Goal: Information Seeking & Learning: Learn about a topic

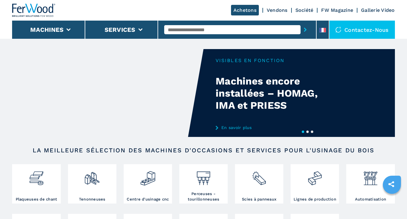
scroll to position [44, 0]
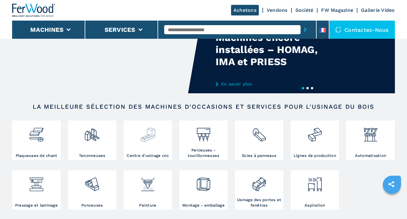
click at [147, 135] on img at bounding box center [148, 132] width 16 height 21
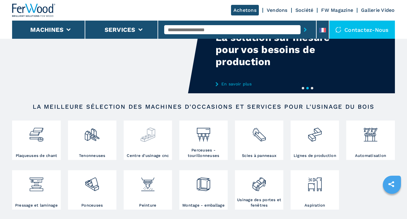
click at [152, 154] on h3 "Centre d'usinage cnc" at bounding box center [148, 155] width 42 height 5
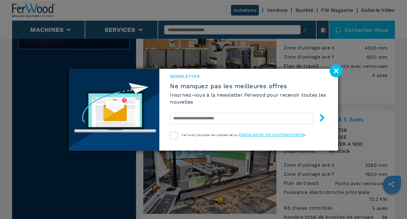
scroll to position [373, 0]
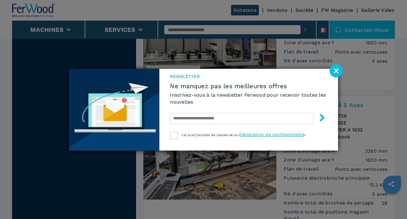
click at [334, 70] on image at bounding box center [336, 70] width 13 height 13
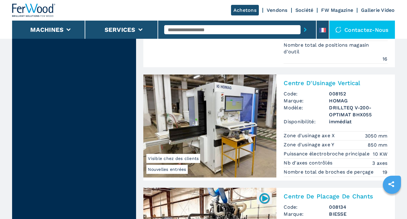
scroll to position [1486, 0]
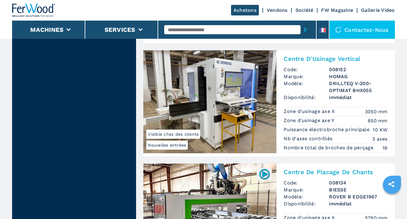
click at [238, 101] on img at bounding box center [209, 101] width 133 height 103
click at [183, 134] on span "Visible chez des clients" at bounding box center [173, 133] width 54 height 9
click at [181, 144] on span "Nouvelles entrées" at bounding box center [166, 144] width 41 height 9
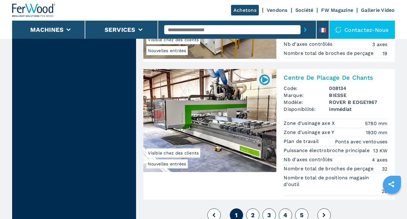
scroll to position [1592, 0]
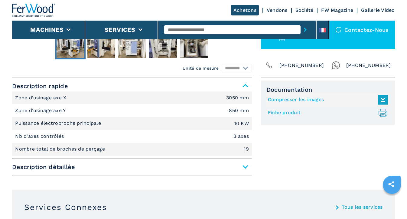
scroll to position [227, 0]
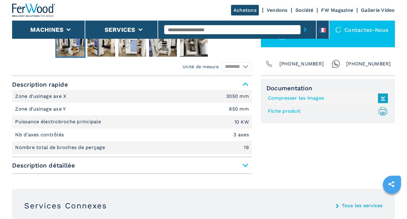
click at [247, 164] on span "Description détaillée" at bounding box center [132, 165] width 240 height 11
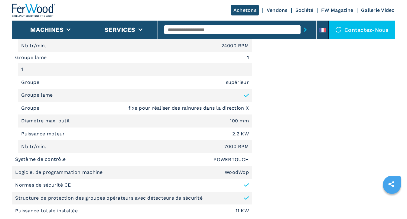
scroll to position [557, 0]
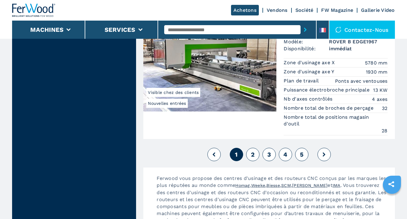
scroll to position [1733, 0]
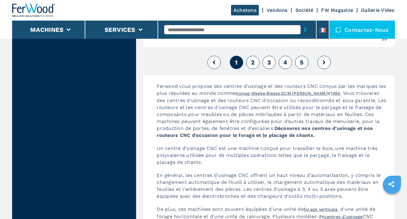
click at [252, 63] on span "2" at bounding box center [253, 62] width 4 height 7
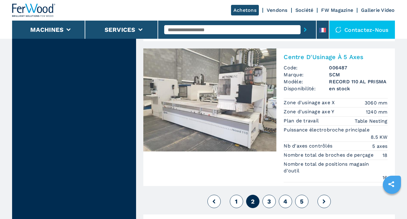
scroll to position [1689, 0]
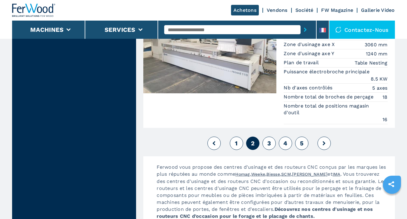
click at [272, 142] on button "3" at bounding box center [269, 142] width 13 height 13
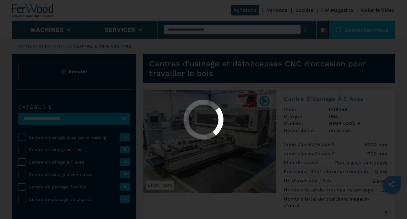
select select "**********"
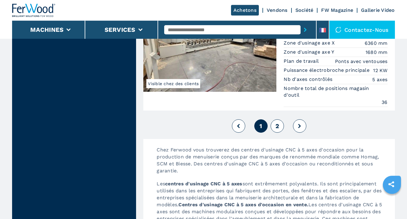
scroll to position [1675, 0]
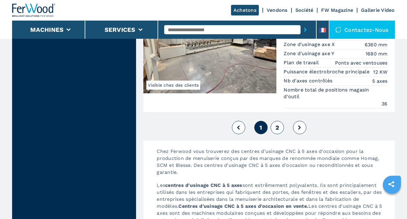
click at [278, 123] on button "2" at bounding box center [277, 127] width 13 height 13
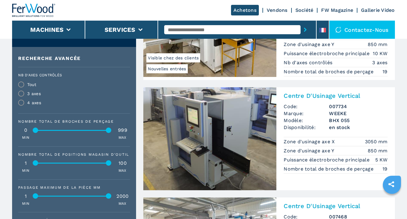
scroll to position [271, 0]
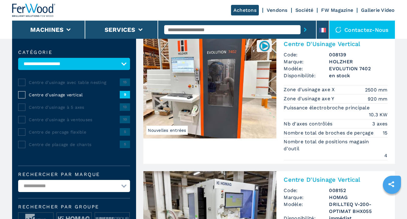
scroll to position [0, 0]
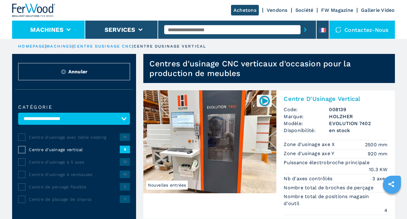
click at [62, 28] on button "Machines" at bounding box center [46, 29] width 33 height 7
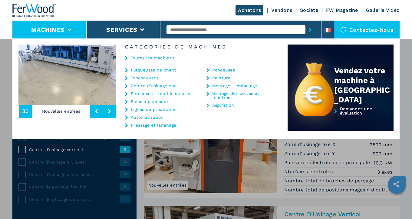
click at [151, 101] on link "Scies à panneaux" at bounding box center [150, 101] width 38 height 4
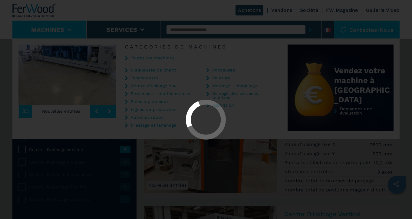
select select "**********"
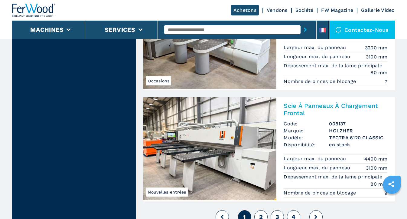
scroll to position [1423, 0]
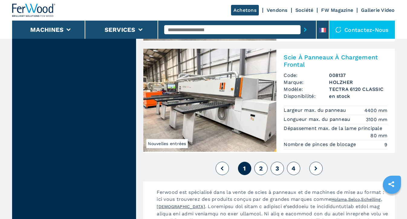
click at [261, 170] on span "2" at bounding box center [261, 168] width 4 height 7
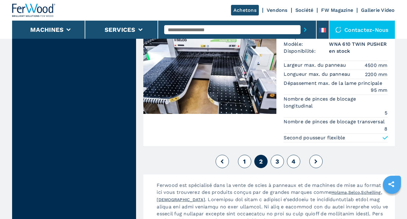
scroll to position [1525, 0]
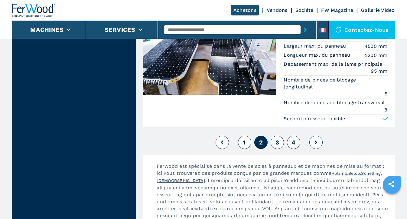
click at [278, 146] on span "3" at bounding box center [278, 142] width 4 height 7
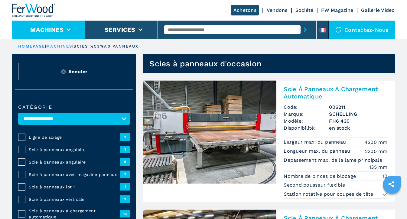
click at [57, 33] on button "Machines" at bounding box center [46, 29] width 33 height 7
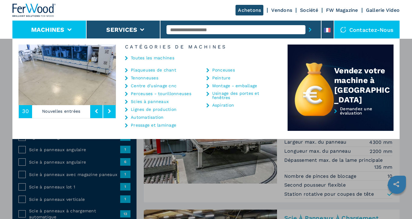
click at [159, 70] on link "Plaqueuses de chant" at bounding box center [153, 70] width 45 height 4
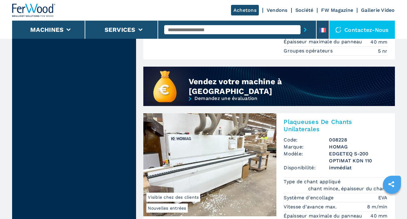
scroll to position [629, 0]
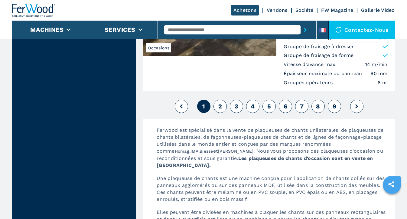
scroll to position [1713, 0]
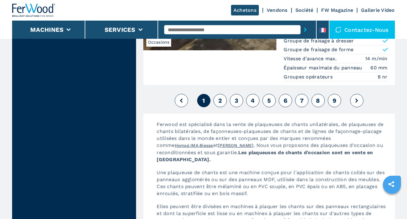
click at [219, 104] on span "2" at bounding box center [220, 100] width 4 height 7
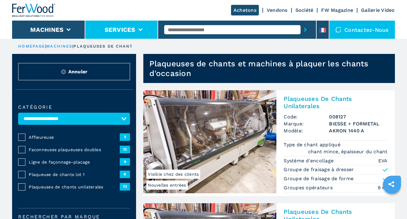
click at [126, 27] on button "Services" at bounding box center [120, 29] width 31 height 7
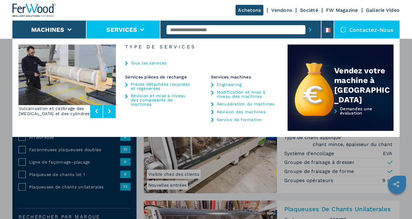
click at [126, 27] on button "Services" at bounding box center [121, 29] width 31 height 7
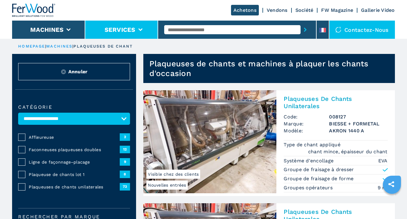
click at [126, 27] on button "Services" at bounding box center [120, 29] width 31 height 7
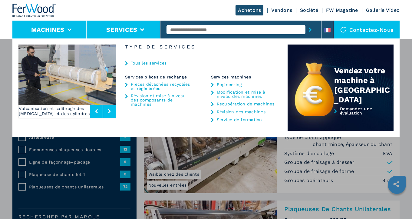
click at [51, 28] on button "Machines" at bounding box center [47, 29] width 33 height 7
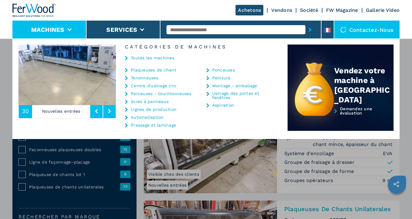
click at [228, 103] on link "Aspiration" at bounding box center [223, 105] width 22 height 4
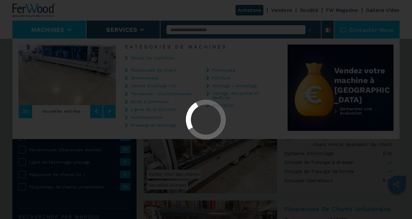
select select "**********"
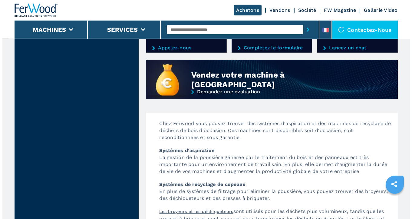
scroll to position [528, 0]
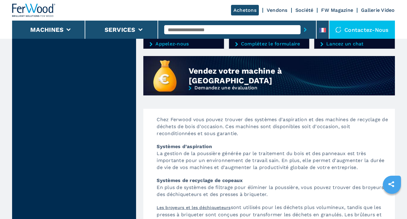
click at [364, 28] on div "Contactez-nous" at bounding box center [362, 30] width 66 height 18
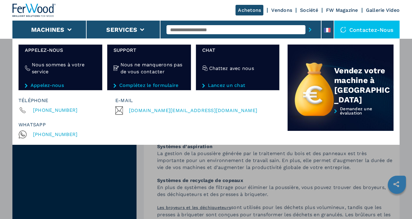
click at [162, 111] on span "[DOMAIN_NAME][EMAIL_ADDRESS][DOMAIN_NAME]" at bounding box center [193, 110] width 128 height 8
click at [38, 9] on img at bounding box center [34, 10] width 44 height 13
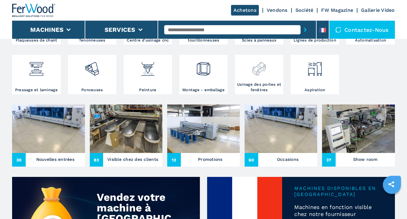
scroll to position [160, 0]
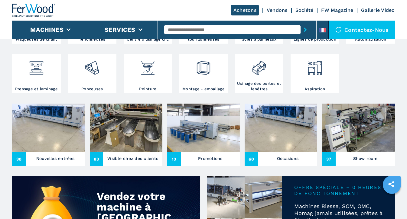
click at [200, 127] on img at bounding box center [203, 127] width 73 height 48
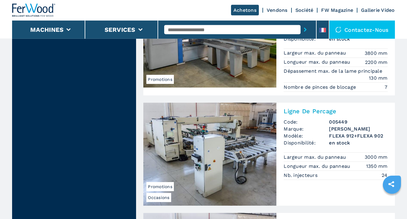
scroll to position [1345, 0]
